Goal: Information Seeking & Learning: Learn about a topic

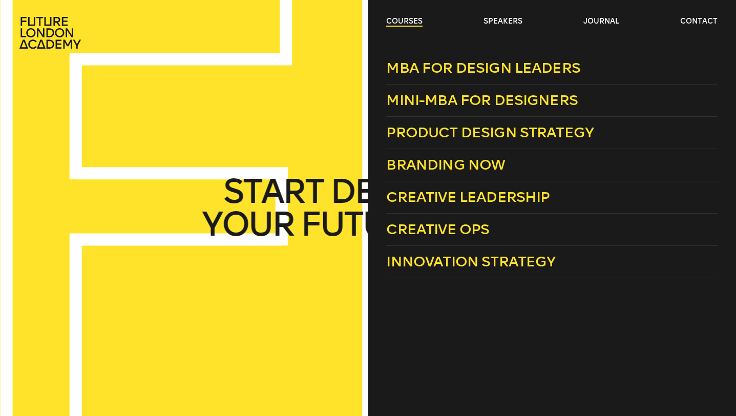
click at [403, 23] on link "courses" at bounding box center [404, 21] width 36 height 10
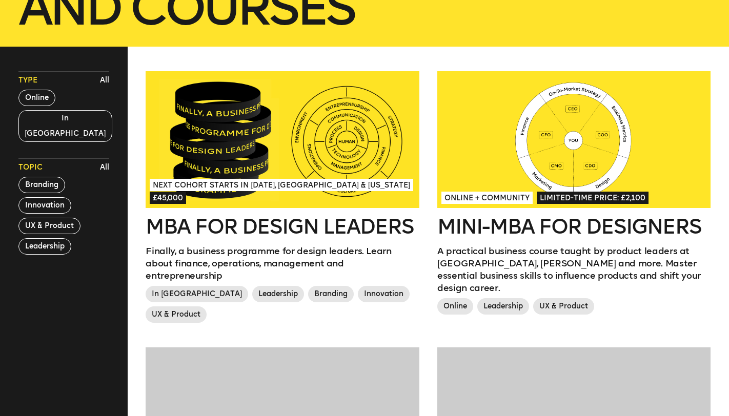
scroll to position [260, 0]
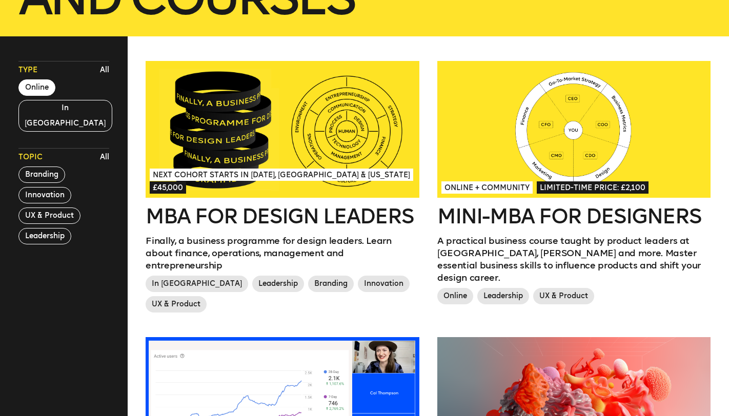
click at [49, 90] on button "Online" at bounding box center [36, 87] width 37 height 16
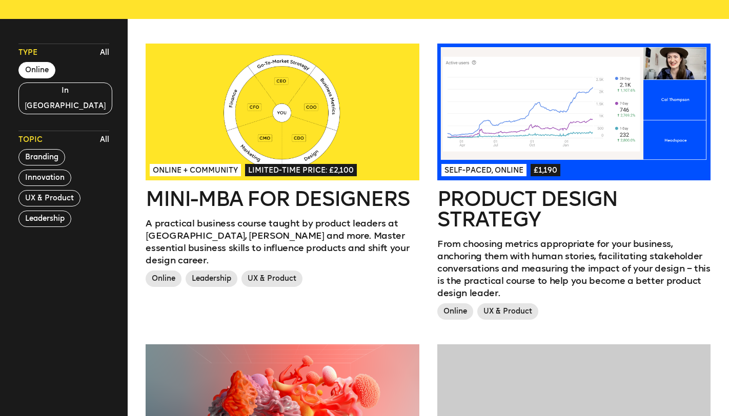
scroll to position [280, 0]
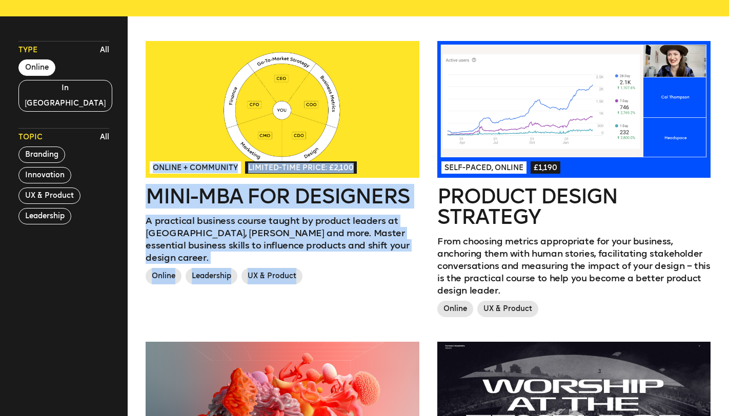
click at [366, 270] on div "Online Leadership UX & Product" at bounding box center [281, 278] width 273 height 20
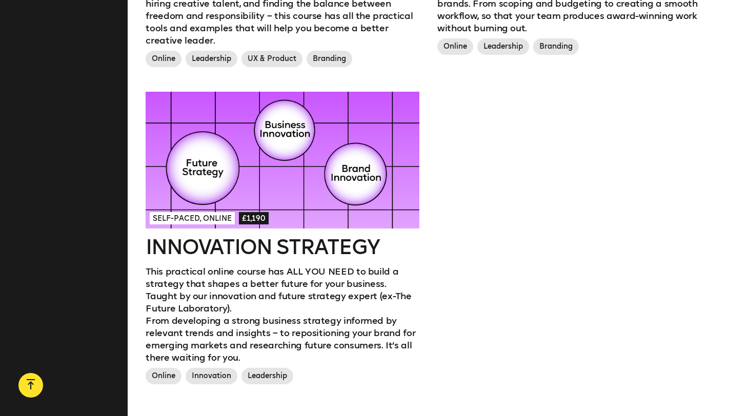
scroll to position [1210, 0]
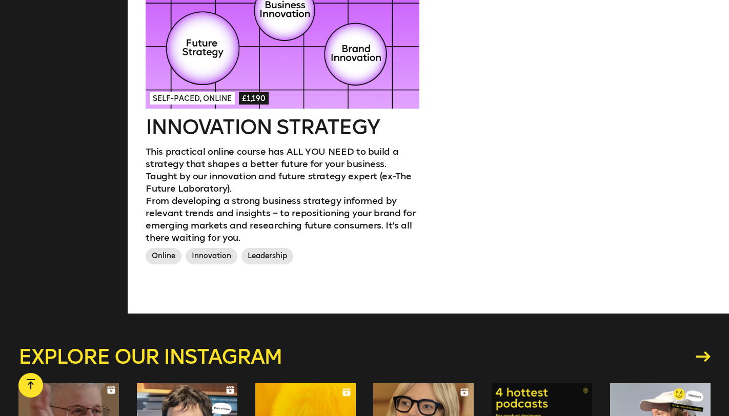
click at [337, 130] on h2 "Innovation Strategy" at bounding box center [281, 127] width 273 height 20
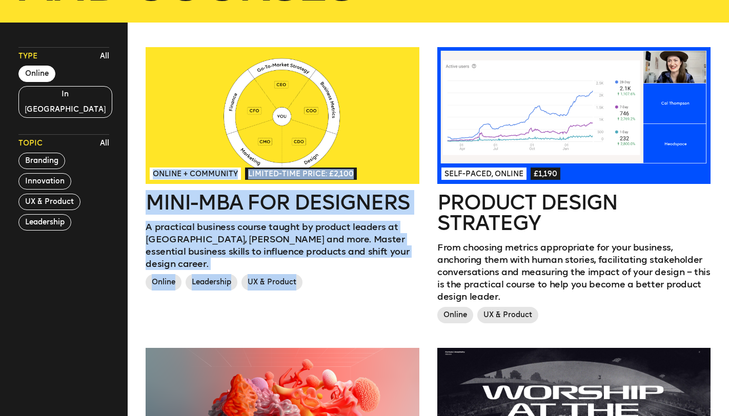
scroll to position [192, 0]
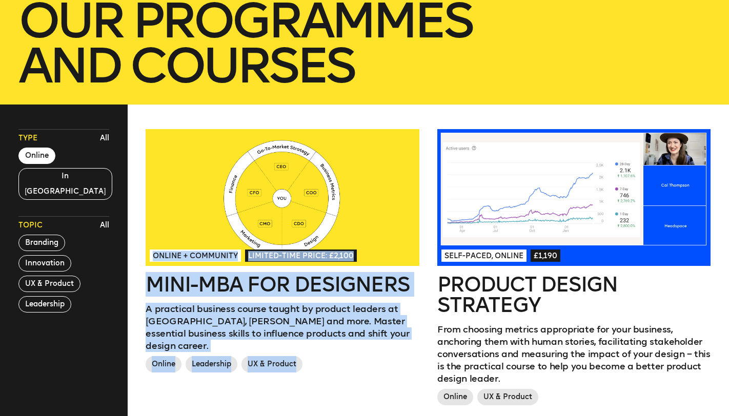
click at [519, 256] on span "Self-paced, Online" at bounding box center [483, 255] width 85 height 12
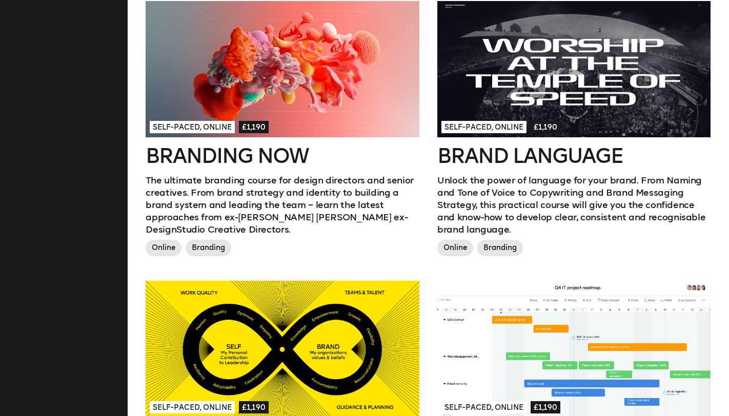
scroll to position [639, 0]
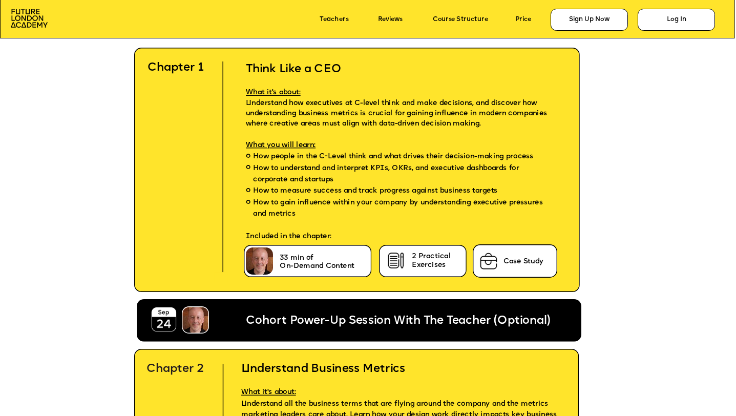
scroll to position [2311, 0]
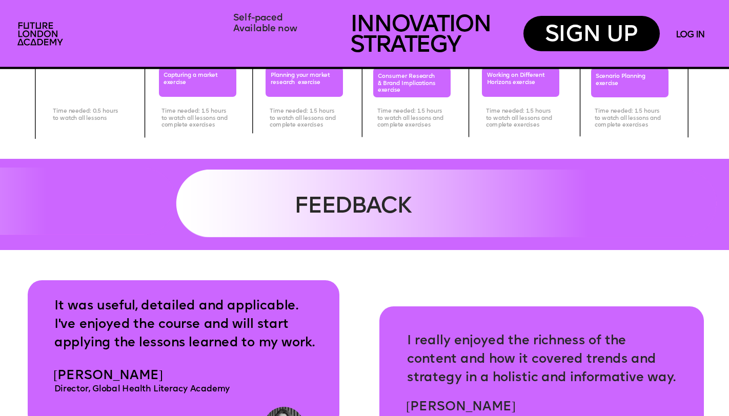
scroll to position [3399, 0]
